Goal: Task Accomplishment & Management: Manage account settings

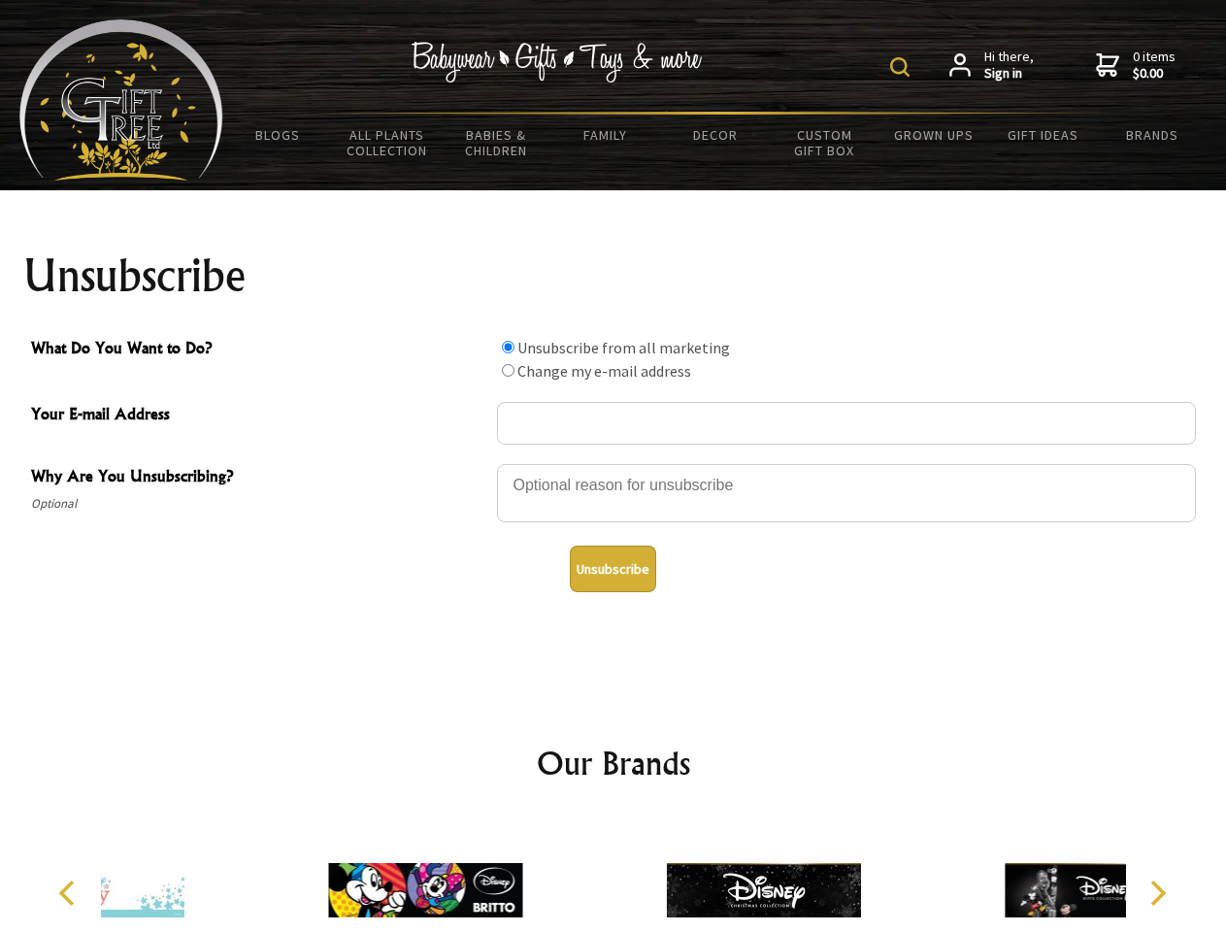
click at [903, 67] on img at bounding box center [899, 66] width 19 height 19
click at [613, 463] on div at bounding box center [846, 496] width 699 height 68
click at [508, 346] on input "What Do You Want to Do?" at bounding box center [508, 347] width 13 height 13
click at [508, 370] on input "What Do You Want to Do?" at bounding box center [508, 370] width 13 height 13
click at [612, 569] on button "Unsubscribe" at bounding box center [613, 568] width 86 height 47
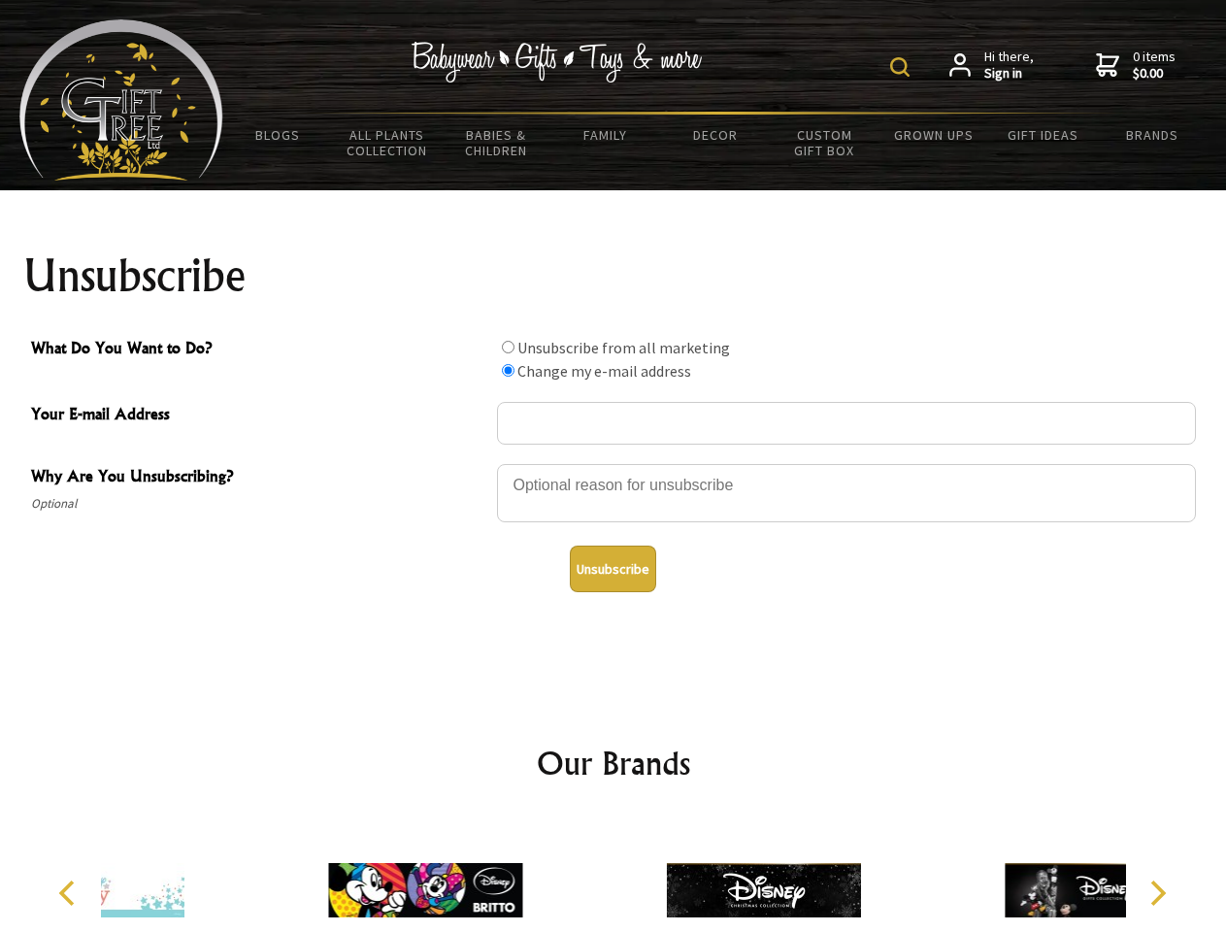
radio input "true"
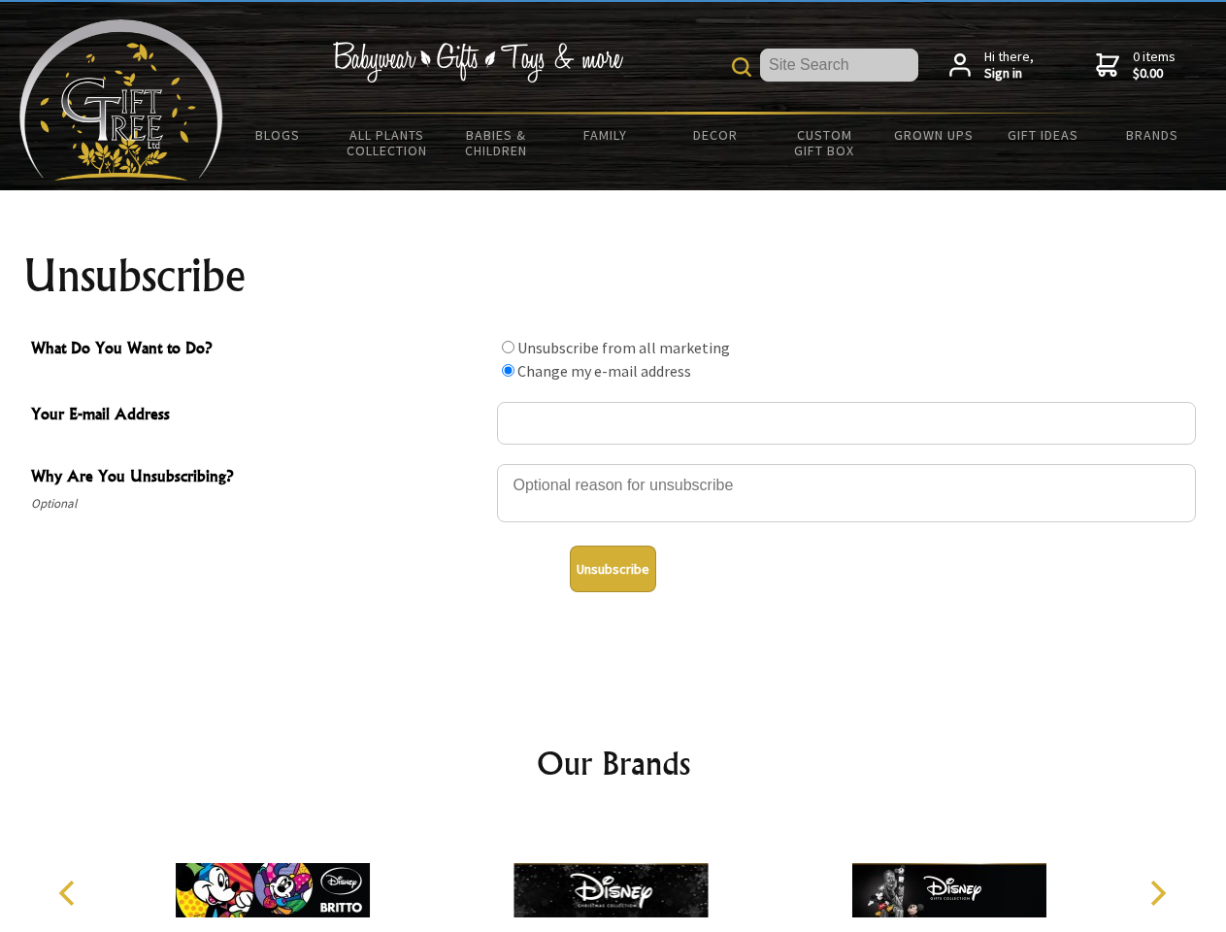
click at [613, 874] on img at bounding box center [610, 890] width 194 height 146
click at [70, 893] on icon "Previous" at bounding box center [68, 892] width 25 height 25
click at [1157, 893] on icon "Next" at bounding box center [1155, 892] width 25 height 25
